Goal: Check status: Check status

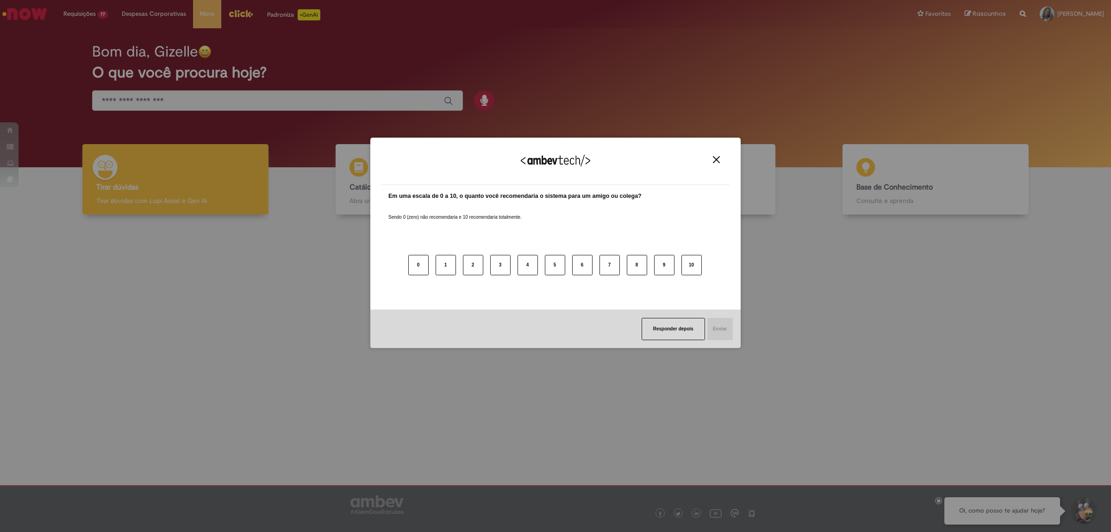
click at [716, 163] on div "Agradecemos seu feedback!" at bounding box center [556, 167] width 348 height 36
click at [718, 158] on img "Close" at bounding box center [716, 159] width 7 height 7
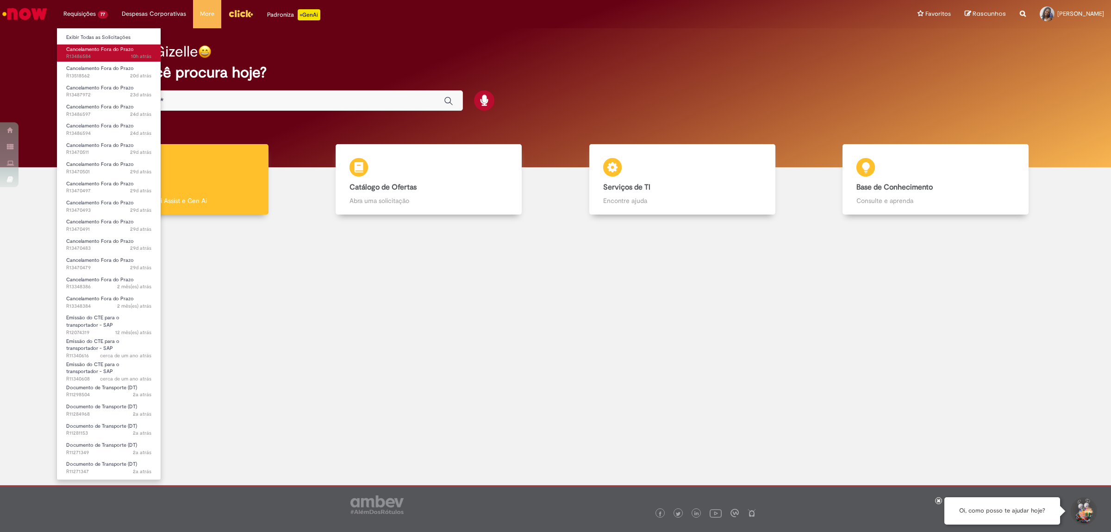
click at [96, 56] on span "10h atrás 10 horas atrás R13486584" at bounding box center [108, 56] width 85 height 7
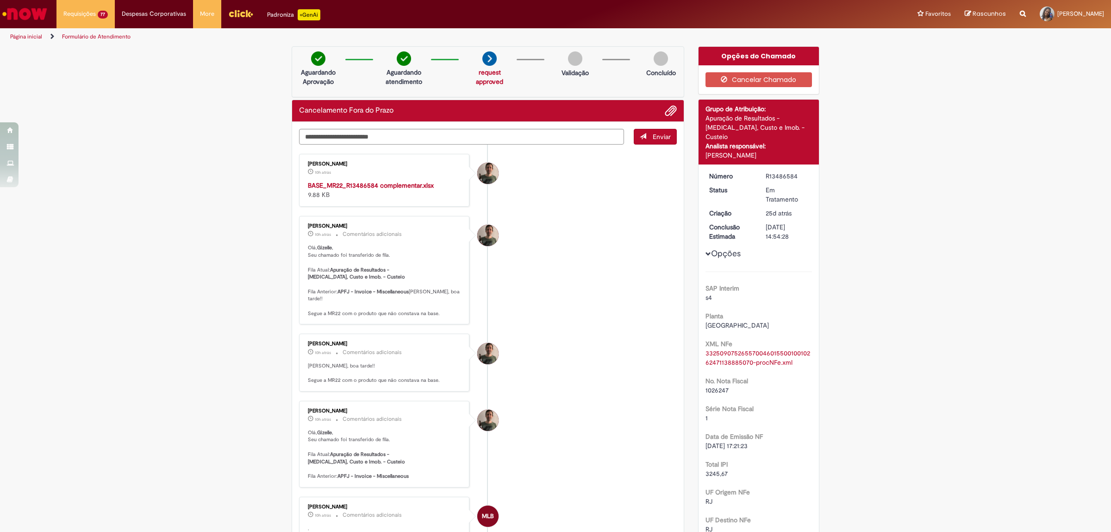
click at [366, 186] on strong "BASE_MR22_R13486584 complementar.xlsx" at bounding box center [371, 185] width 126 height 8
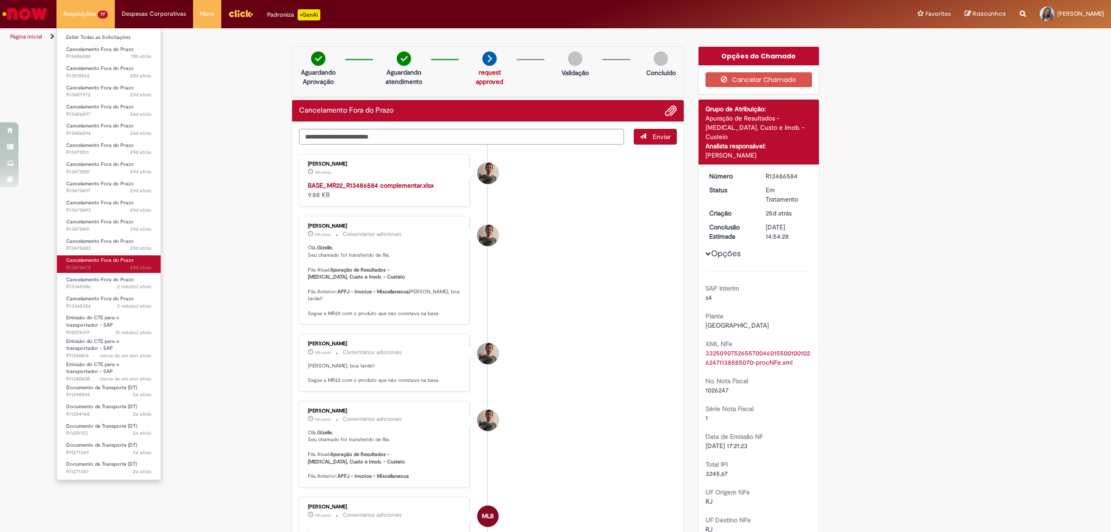
click at [116, 264] on span "29d atrás 29 dias atrás R13470479" at bounding box center [108, 267] width 85 height 7
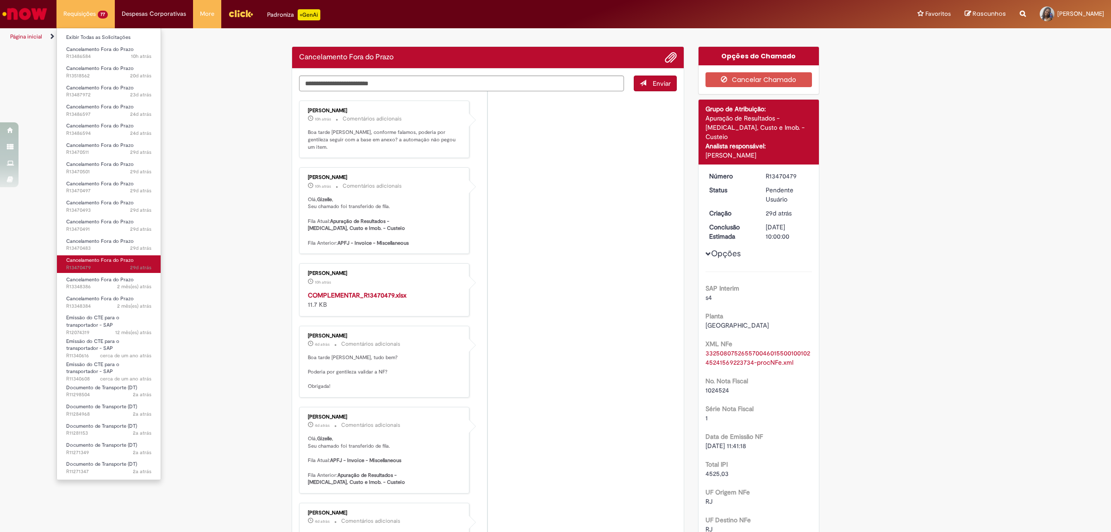
click at [116, 264] on span "29d atrás 29 dias atrás R13470479" at bounding box center [108, 267] width 85 height 7
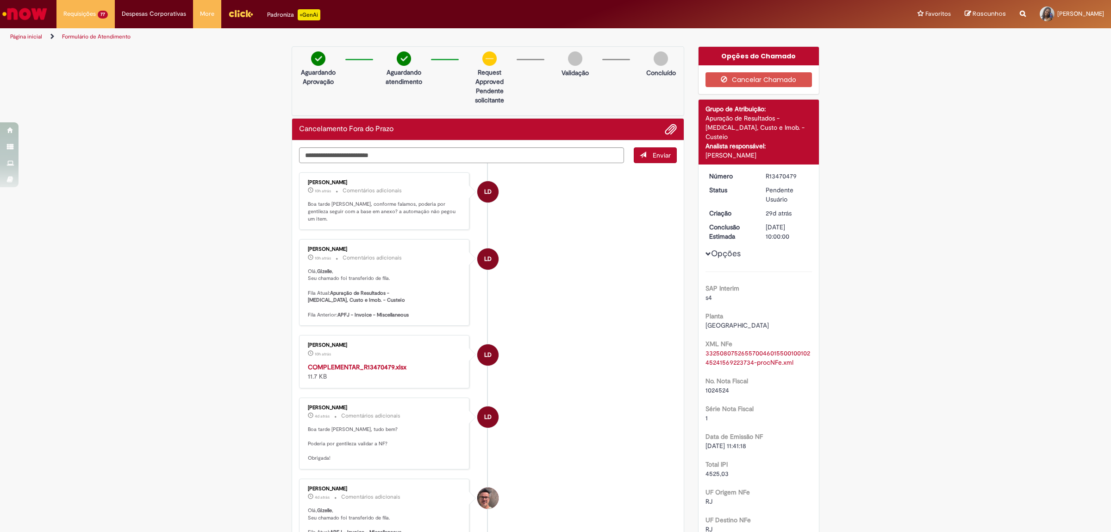
click at [376, 363] on strong "COMPLEMENTAR_R13470479.xlsx" at bounding box center [357, 367] width 99 height 8
